Goal: Task Accomplishment & Management: Complete application form

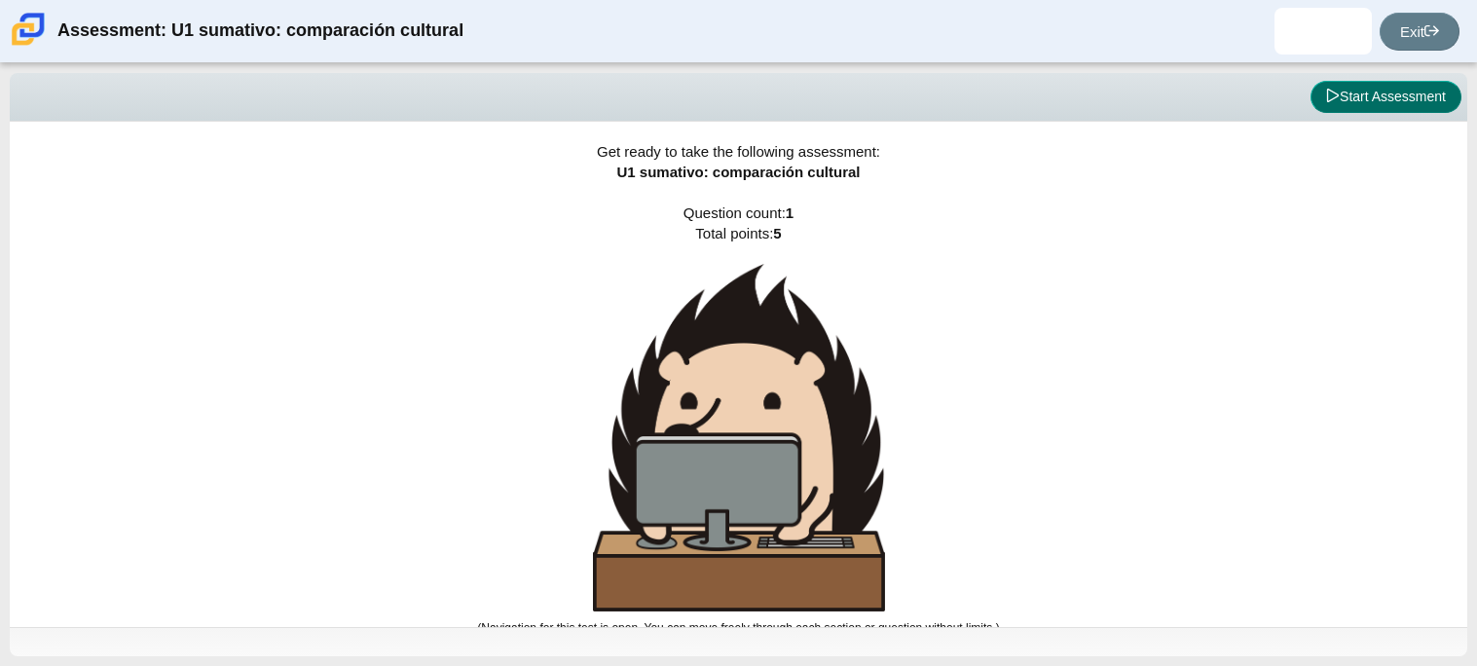
click at [1364, 93] on button "Start Assessment" at bounding box center [1386, 97] width 151 height 33
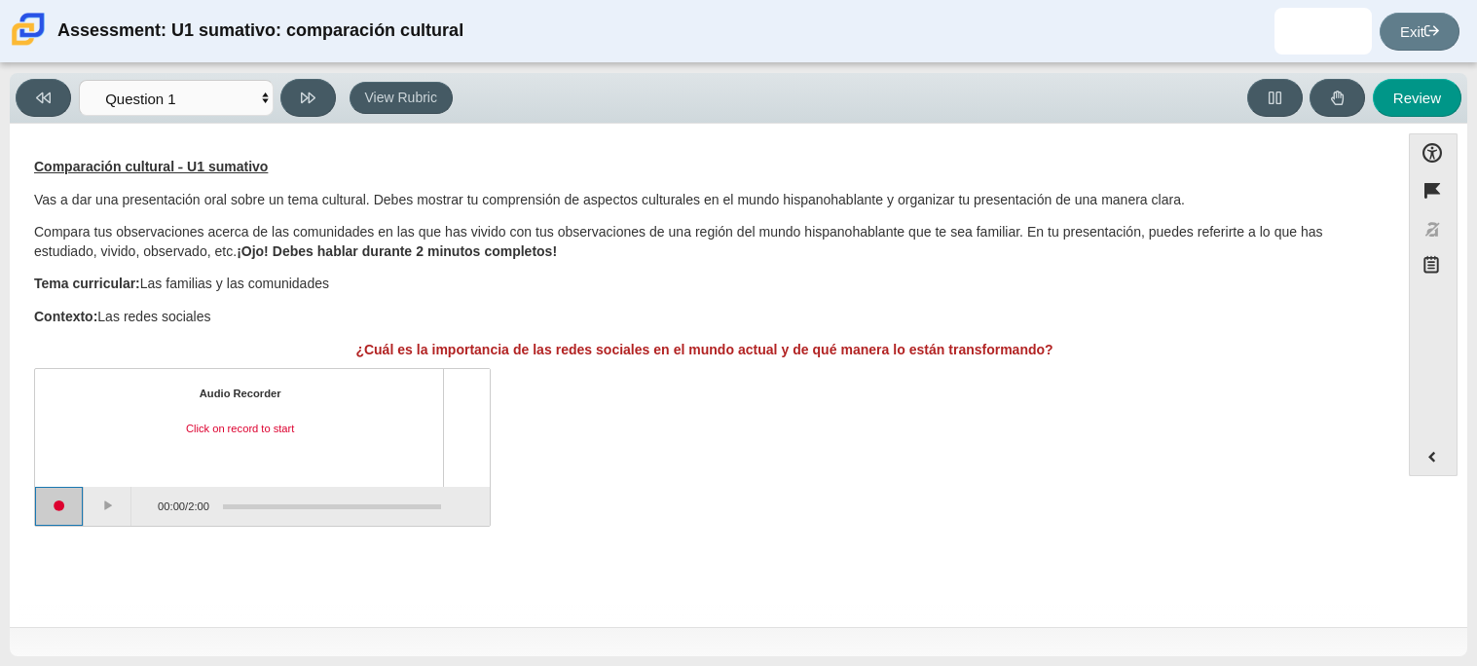
click at [54, 512] on button "Start recording" at bounding box center [59, 506] width 49 height 39
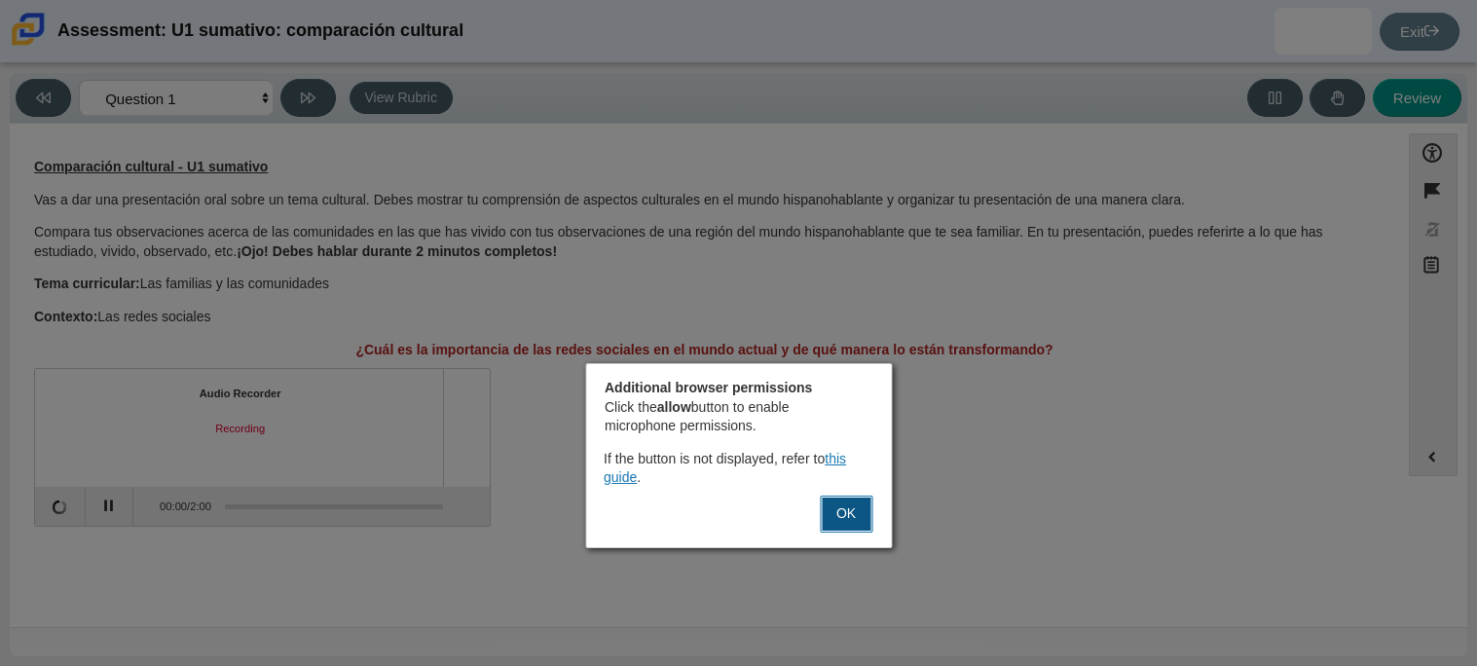
click at [837, 499] on button "OK" at bounding box center [846, 514] width 53 height 37
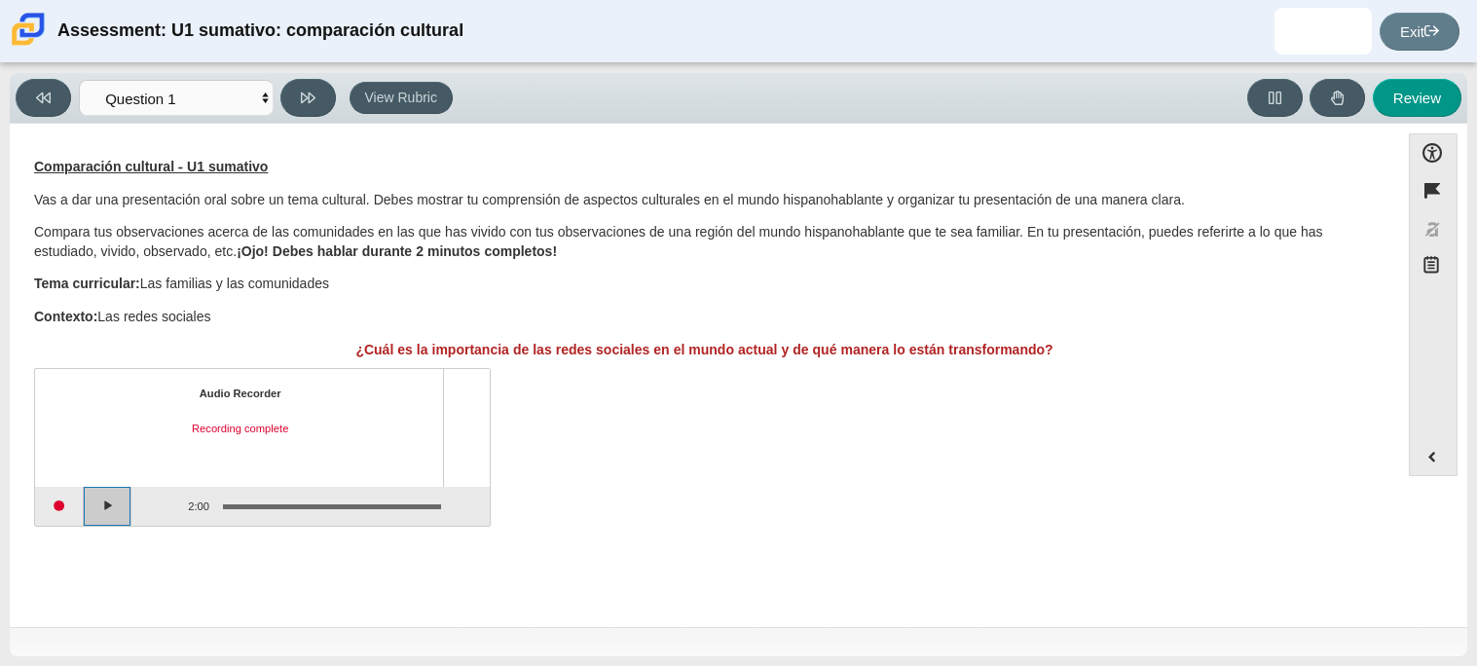
click at [103, 503] on button "Play" at bounding box center [108, 506] width 49 height 39
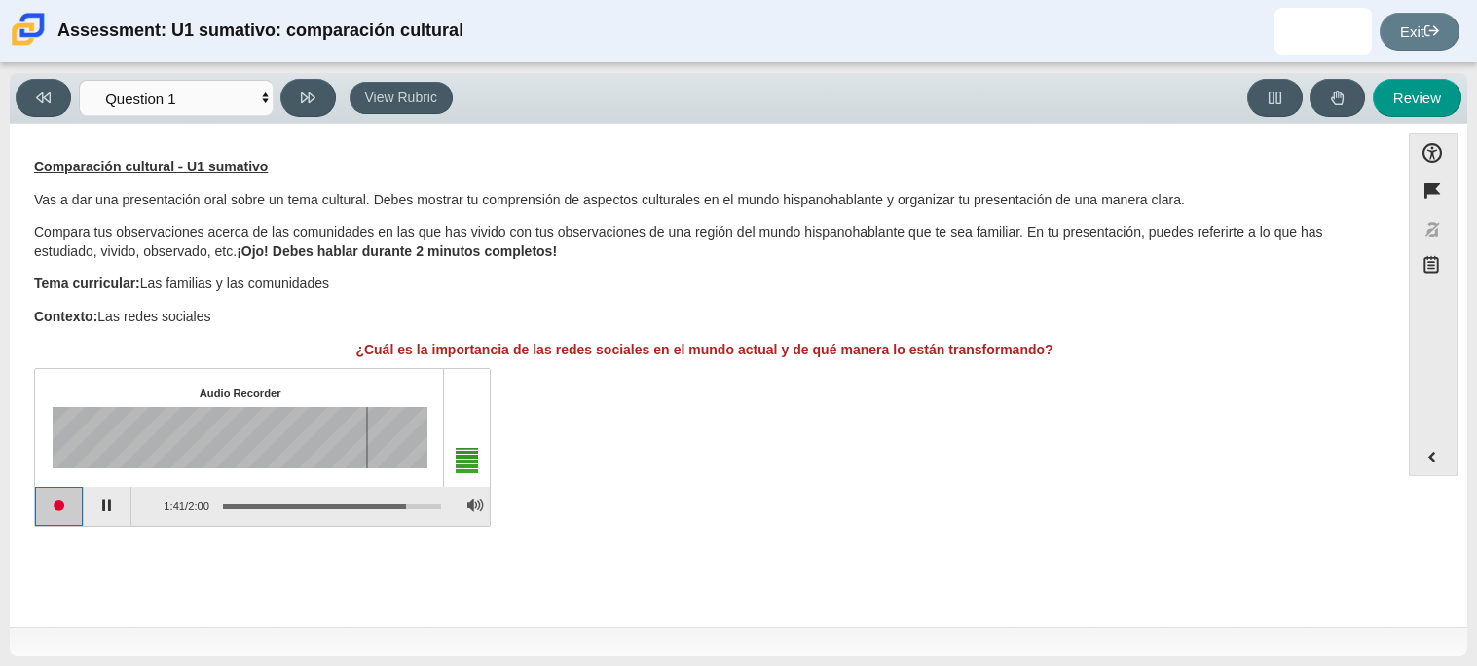
click at [59, 501] on button "Start recording" at bounding box center [59, 506] width 49 height 39
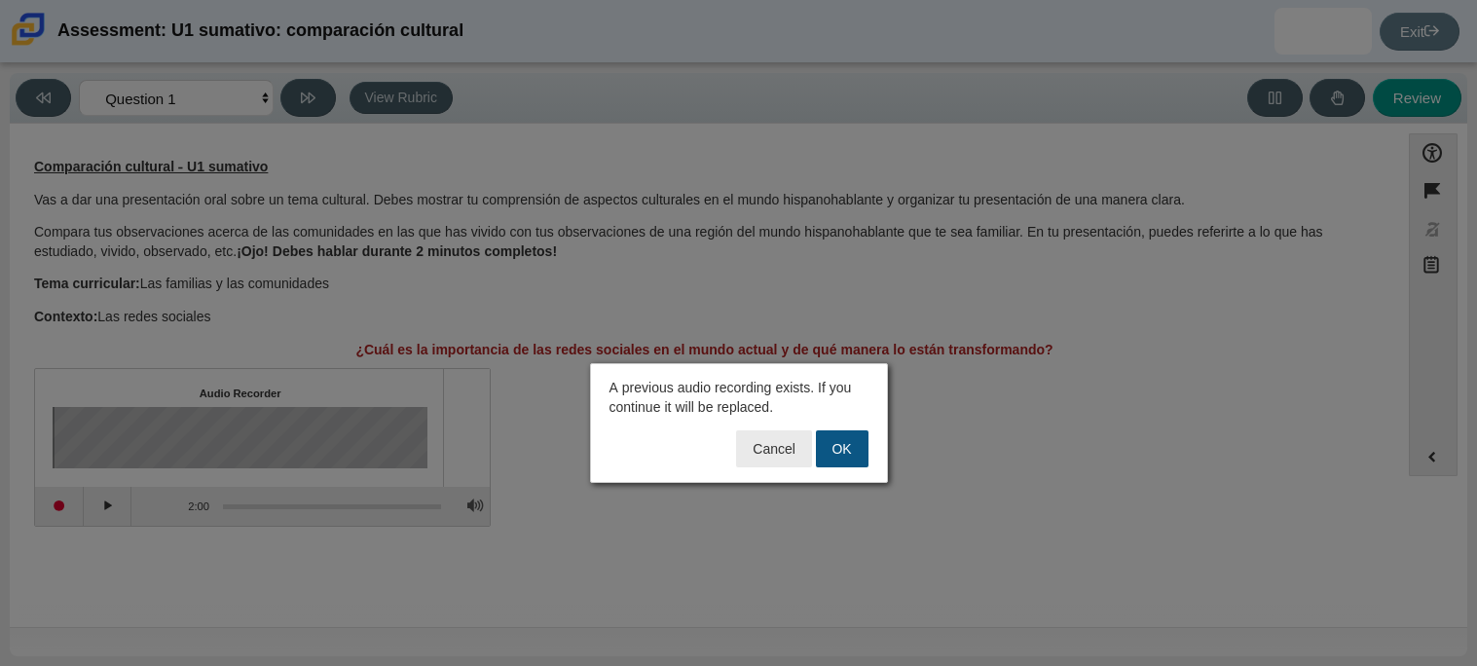
click at [852, 447] on button "OK" at bounding box center [842, 448] width 53 height 37
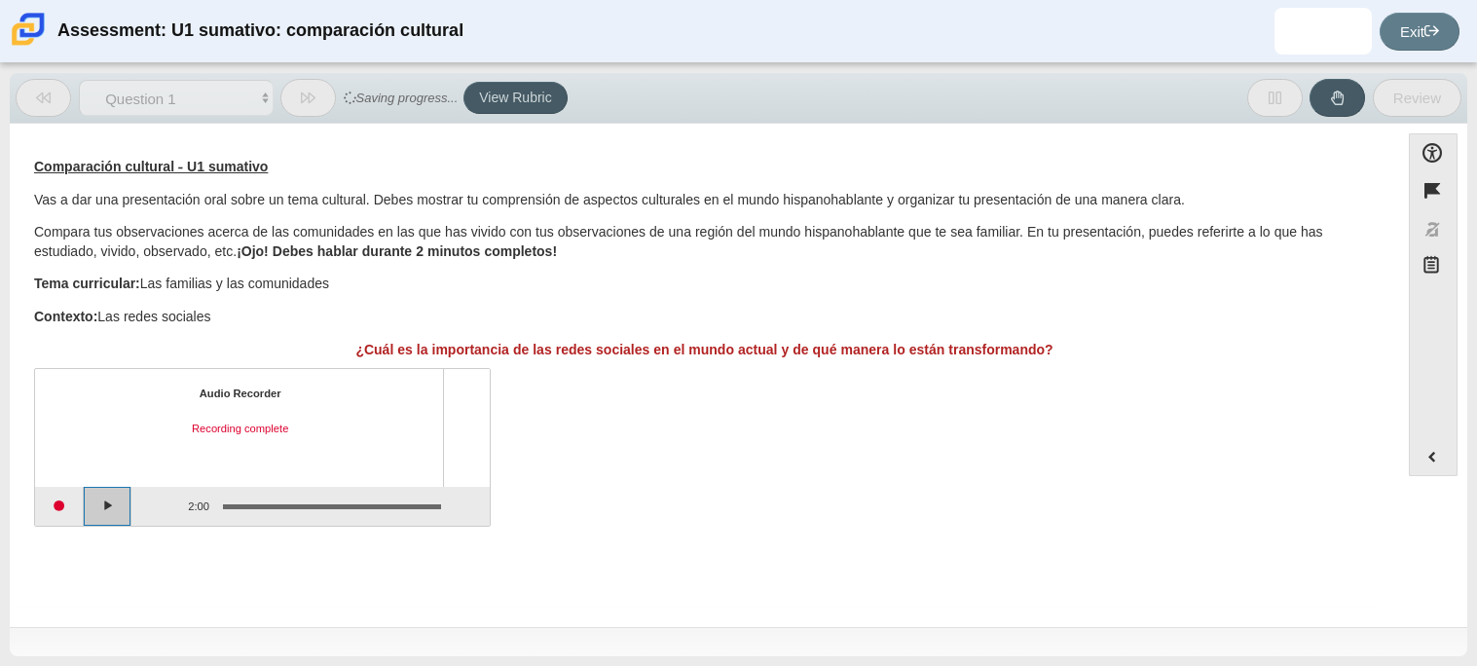
click at [116, 503] on button "Play" at bounding box center [108, 506] width 49 height 39
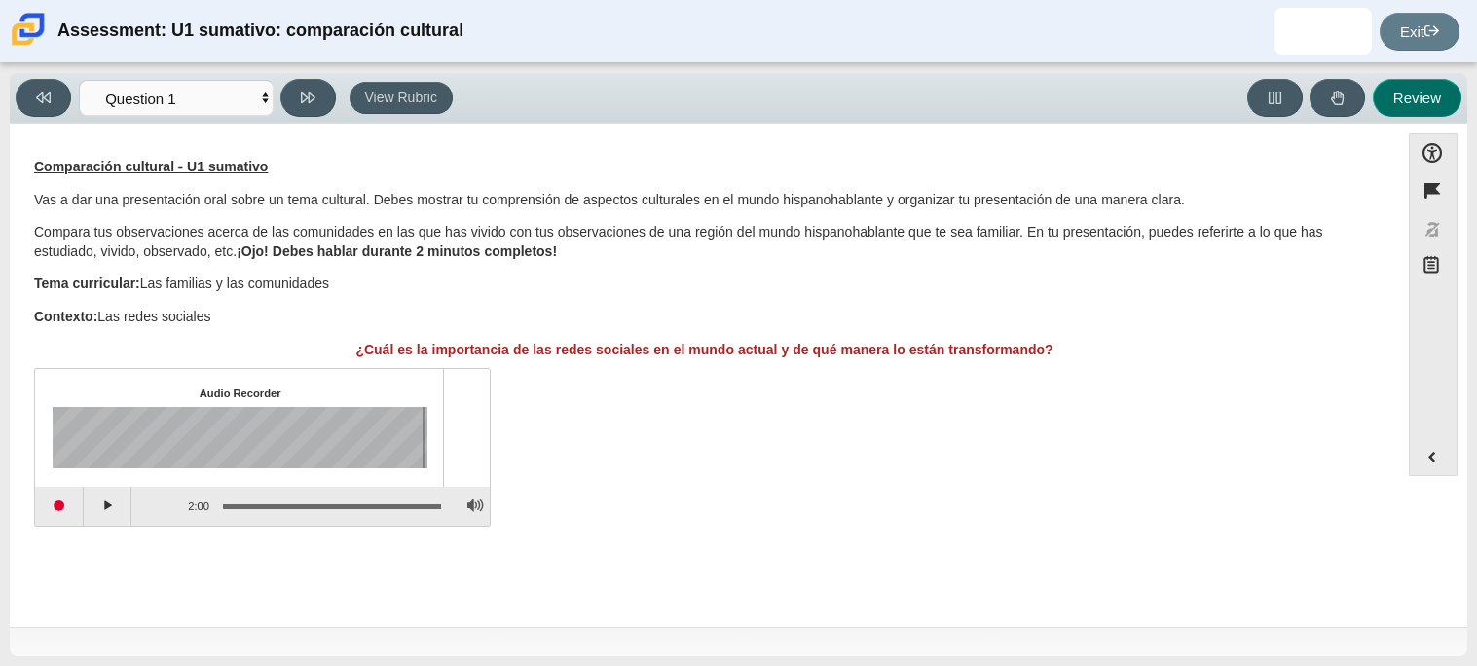
click at [1390, 109] on button "Review" at bounding box center [1417, 98] width 89 height 38
select select "review"
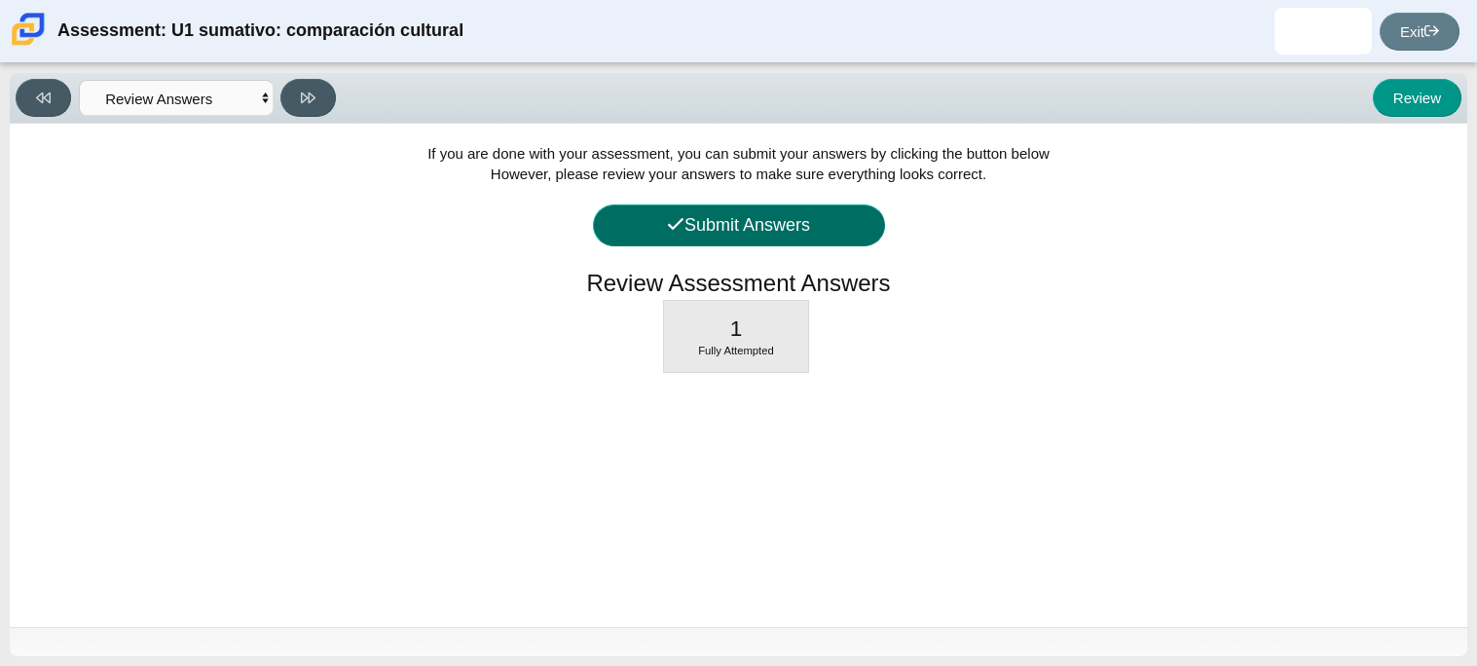
click at [781, 217] on button "Submit Answers" at bounding box center [739, 225] width 292 height 42
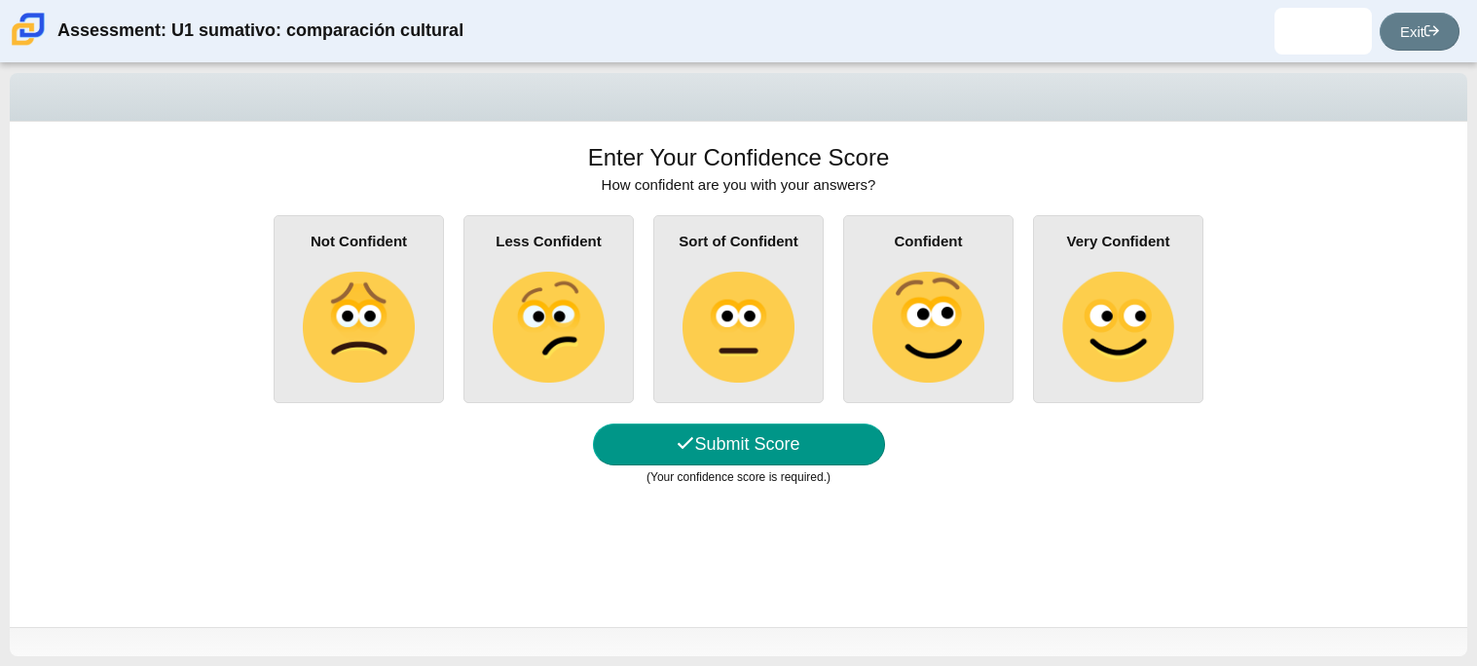
click at [768, 319] on img at bounding box center [738, 327] width 111 height 111
click at [0, 0] on input "Sort of Confident" at bounding box center [0, 0] width 0 height 0
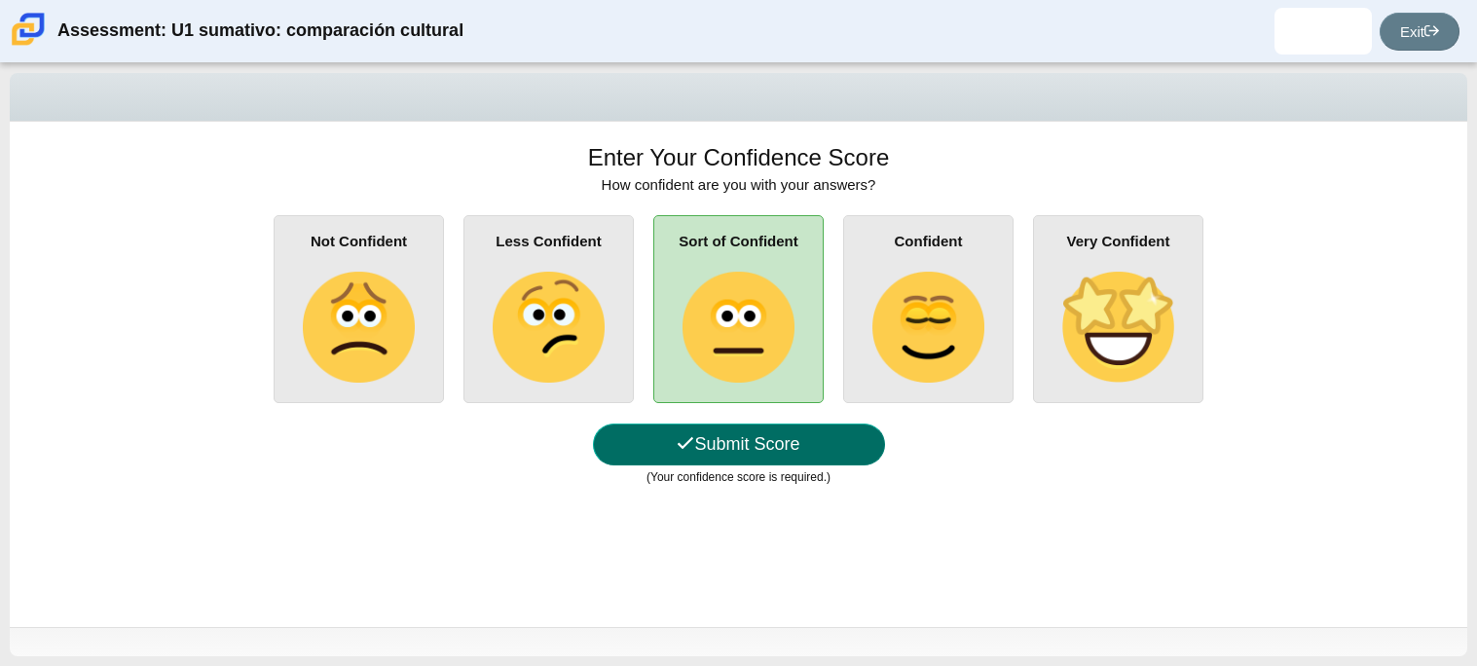
click at [748, 436] on button "Submit Score" at bounding box center [739, 445] width 292 height 42
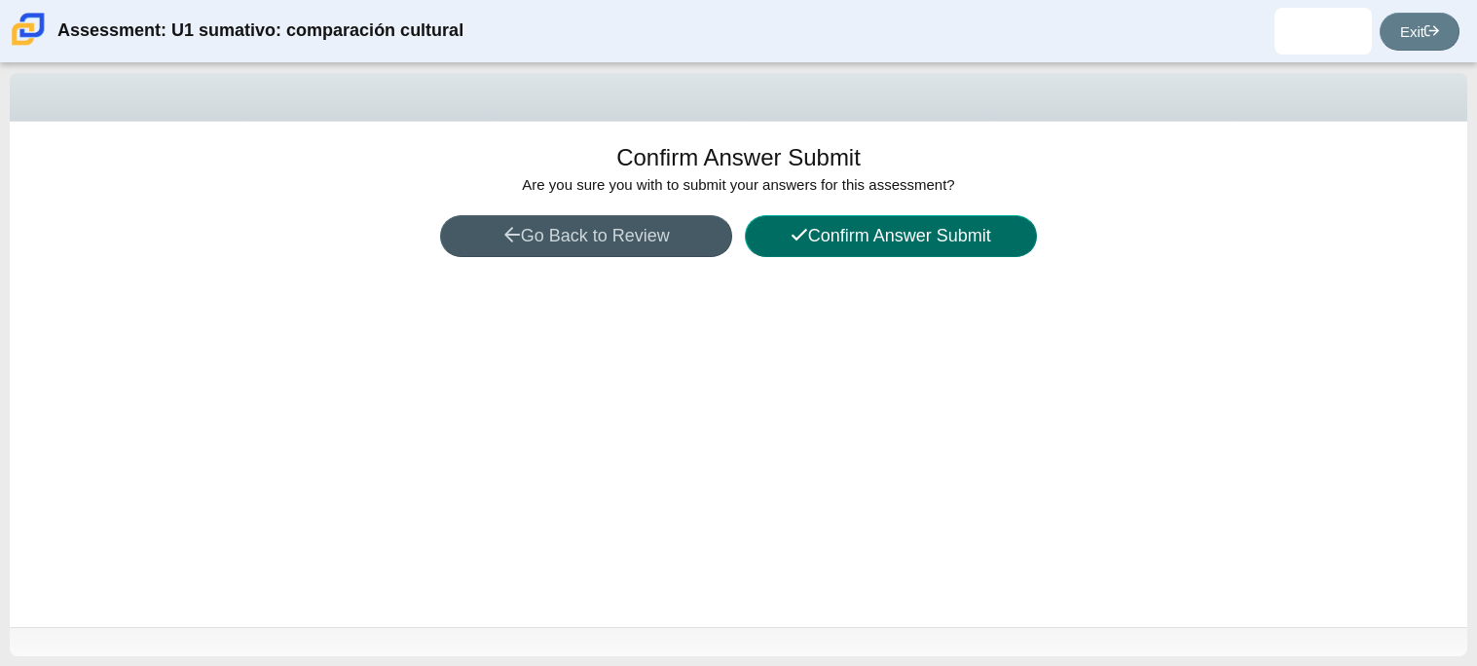
click at [927, 230] on button "Confirm Answer Submit" at bounding box center [891, 236] width 292 height 42
